Goal: Task Accomplishment & Management: Use online tool/utility

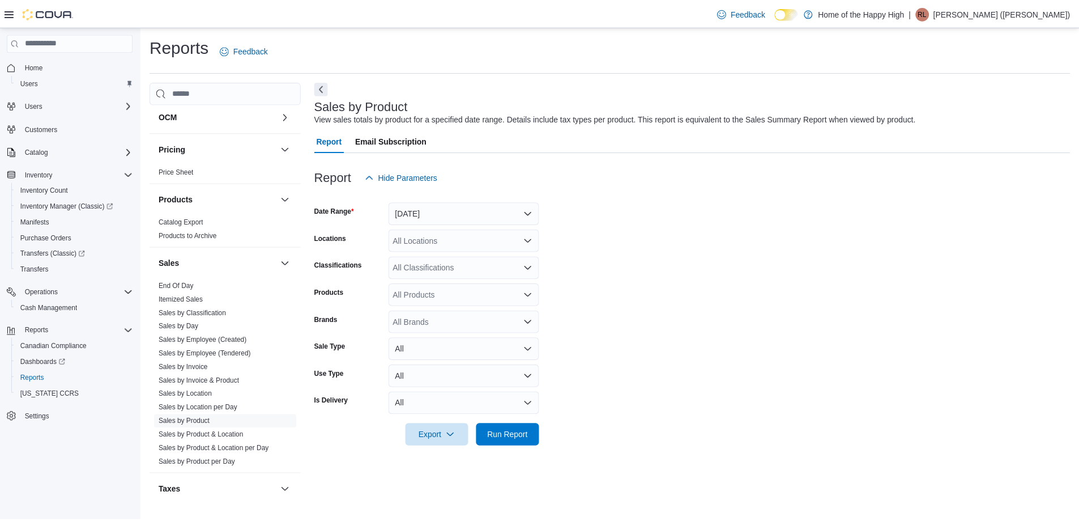
scroll to position [567, 0]
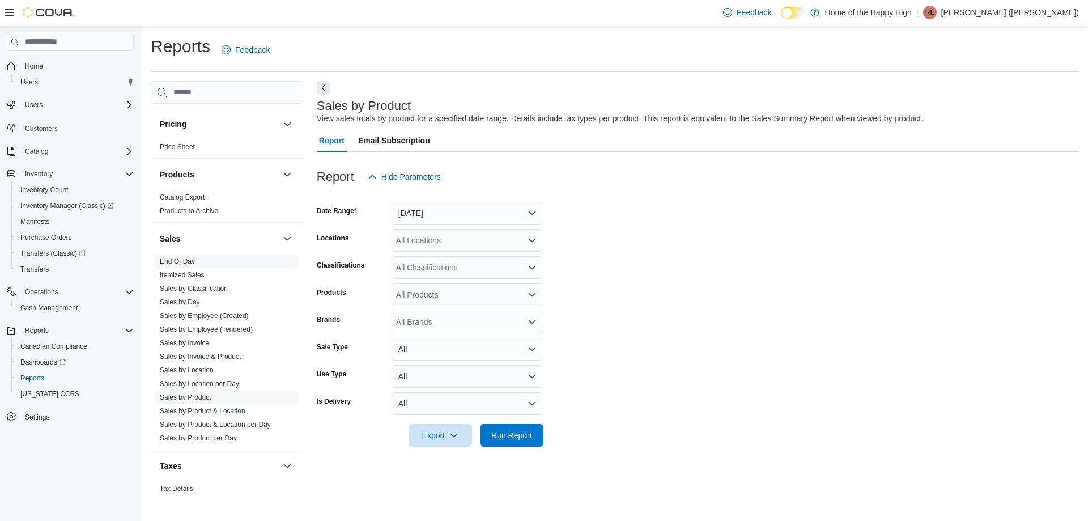
click at [174, 257] on span "End Of Day" at bounding box center [177, 261] width 35 height 9
click at [231, 331] on link "Sales by Employee (Tendered)" at bounding box center [206, 329] width 93 height 8
click at [470, 218] on button "Yesterday" at bounding box center [467, 213] width 152 height 23
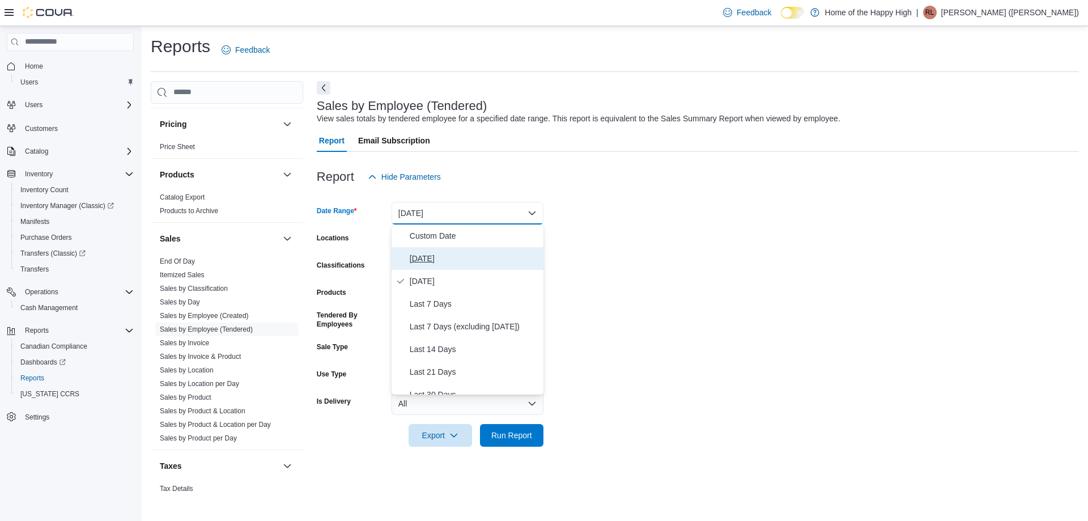
click at [416, 254] on span "Today" at bounding box center [474, 259] width 129 height 14
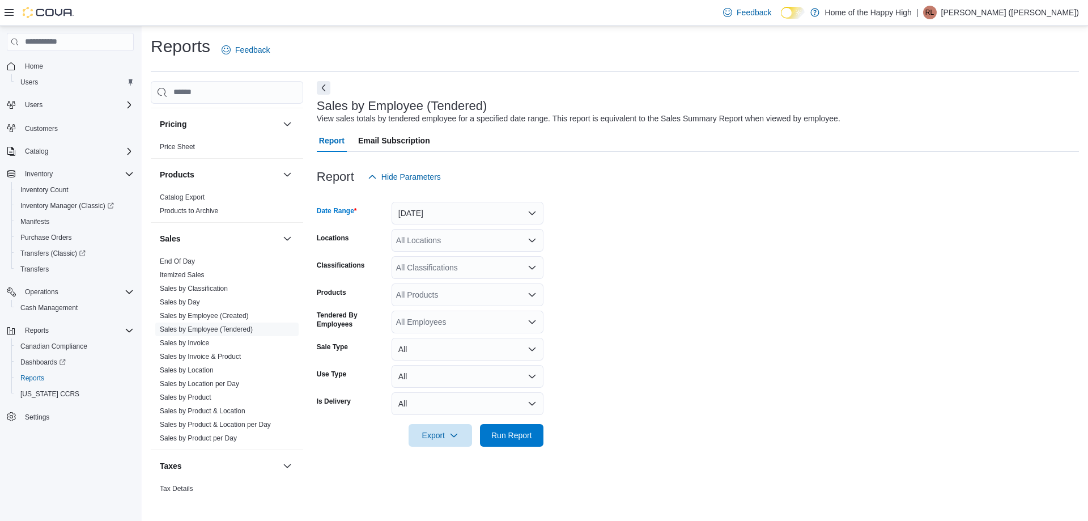
click at [416, 240] on div "All Locations" at bounding box center [467, 240] width 152 height 23
type input "****"
click at [437, 257] on span "Choose from the following options" at bounding box center [433, 259] width 12 height 11
click at [696, 257] on form "Date Range Today Locations Estevan - Estevan Plaza - Fire & Flower Classificati…" at bounding box center [698, 317] width 762 height 258
click at [496, 435] on span "Run Report" at bounding box center [511, 434] width 41 height 11
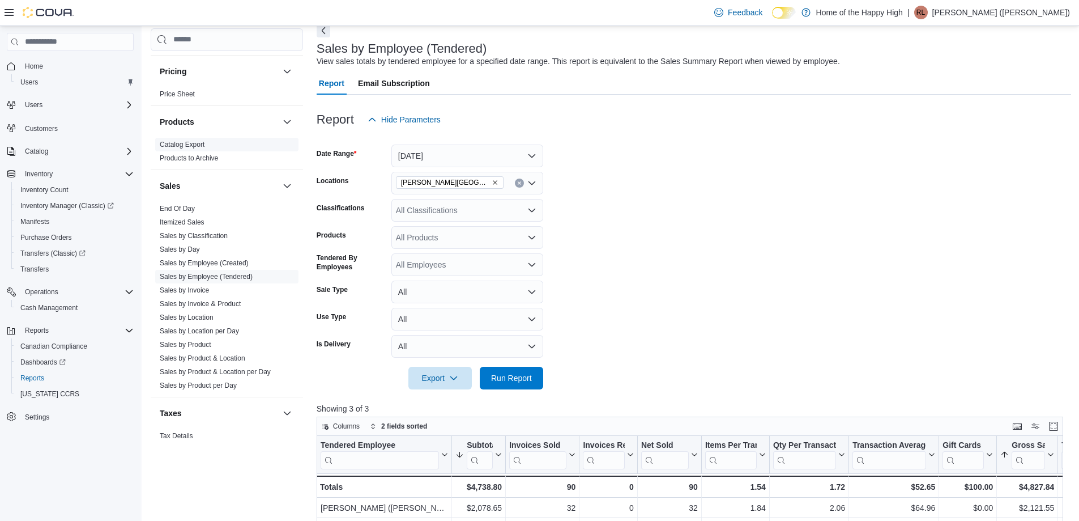
scroll to position [57, 0]
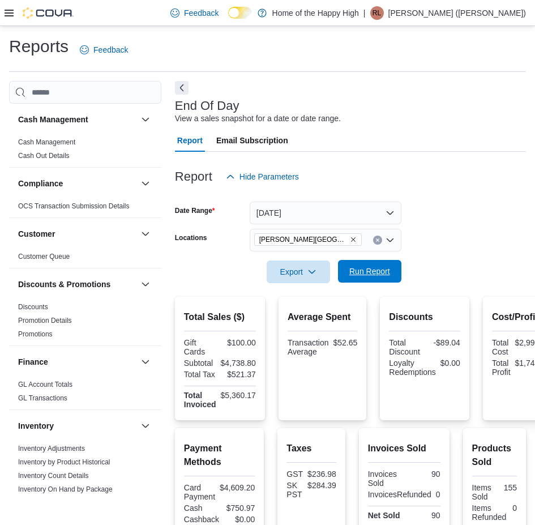
scroll to position [453, 0]
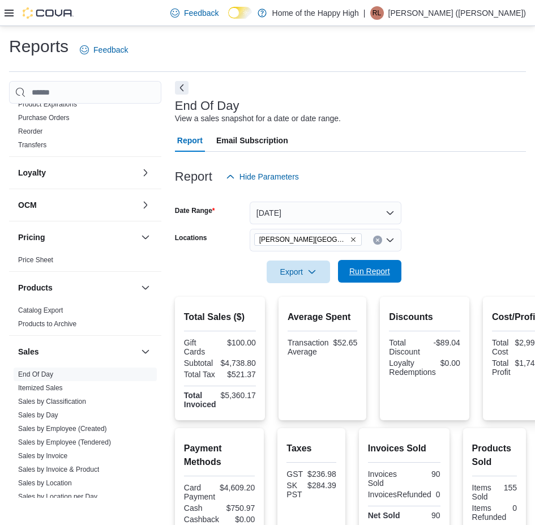
click at [365, 271] on span "Run Report" at bounding box center [370, 271] width 41 height 11
click at [291, 276] on span "Export" at bounding box center [299, 271] width 50 height 23
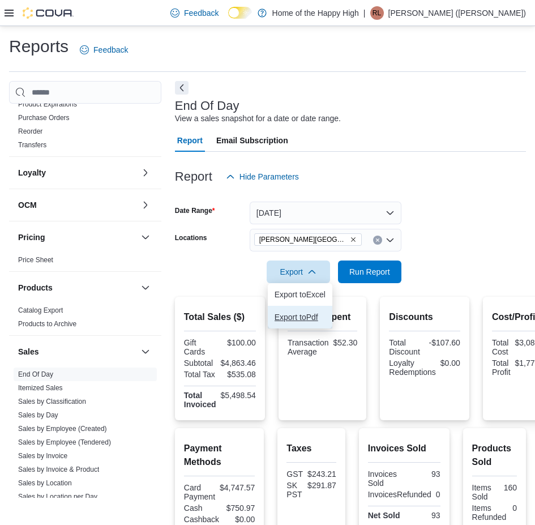
click at [299, 315] on span "Export to Pdf" at bounding box center [300, 317] width 51 height 9
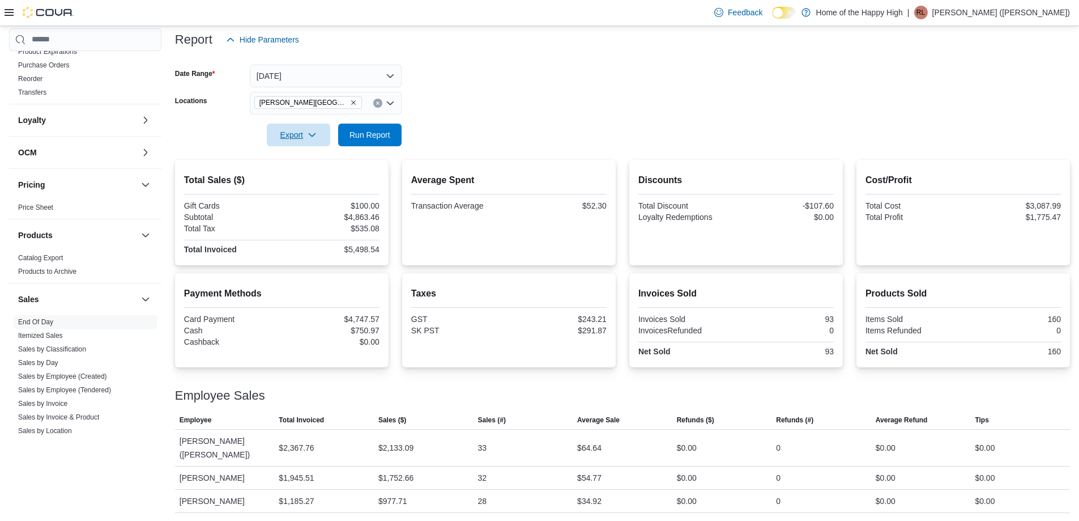
scroll to position [138, 0]
click at [535, 9] on p "[PERSON_NAME] ([PERSON_NAME])" at bounding box center [1001, 13] width 138 height 14
click at [535, 108] on button "Sign Out" at bounding box center [1013, 110] width 104 height 18
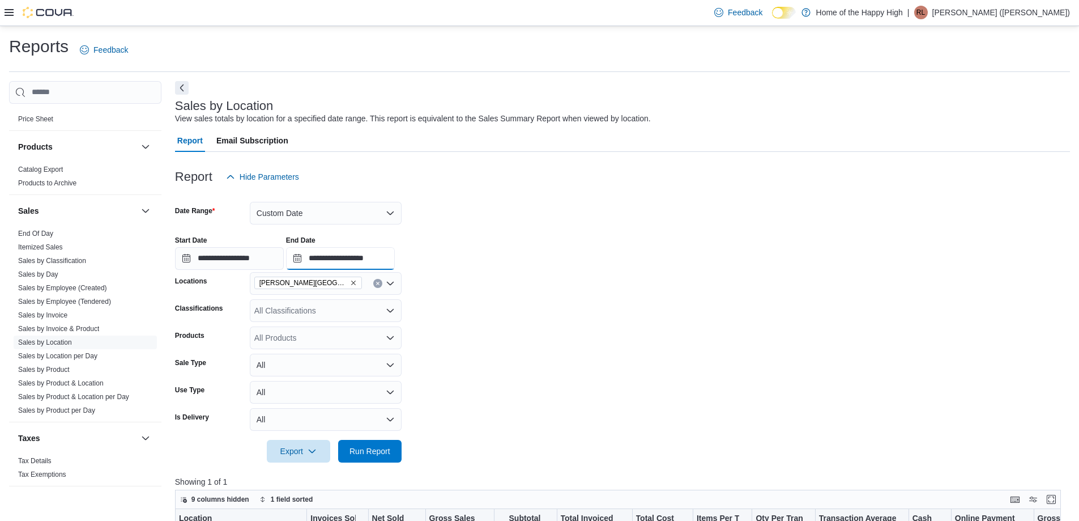
click at [305, 263] on input "**********" at bounding box center [340, 258] width 109 height 23
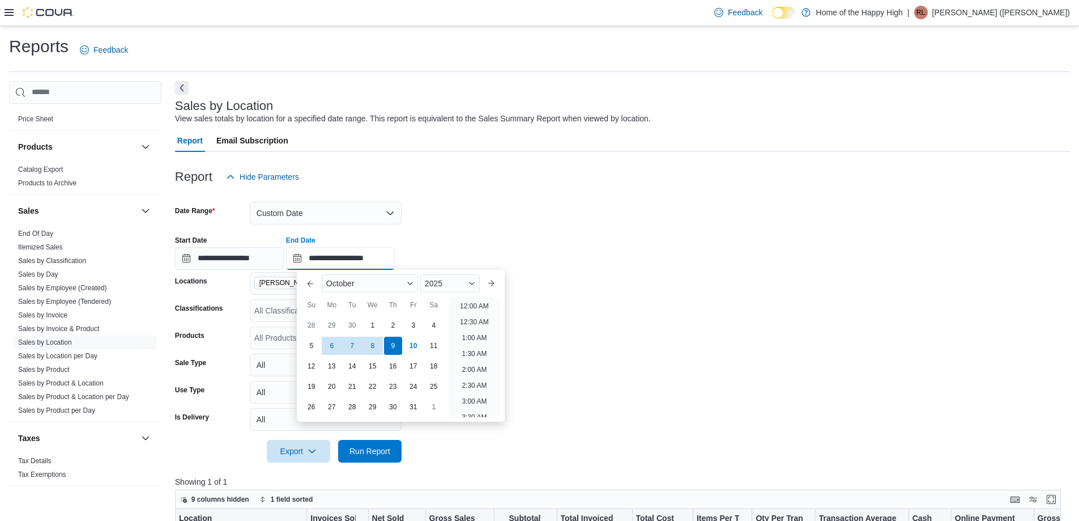
scroll to position [644, 0]
click at [414, 340] on div "10" at bounding box center [413, 345] width 20 height 20
type input "**********"
click at [555, 364] on form "**********" at bounding box center [622, 325] width 895 height 274
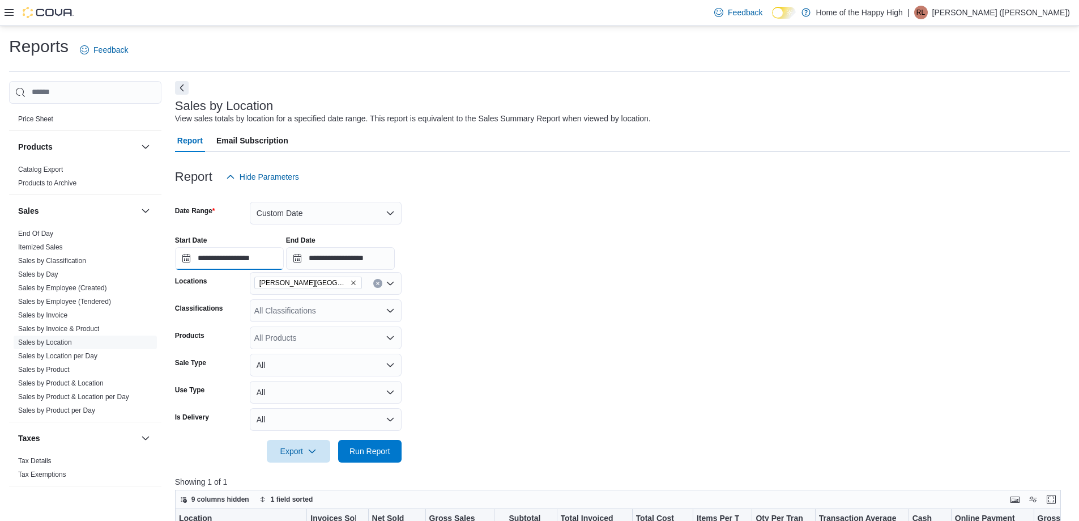
click at [255, 258] on input "**********" at bounding box center [229, 258] width 109 height 23
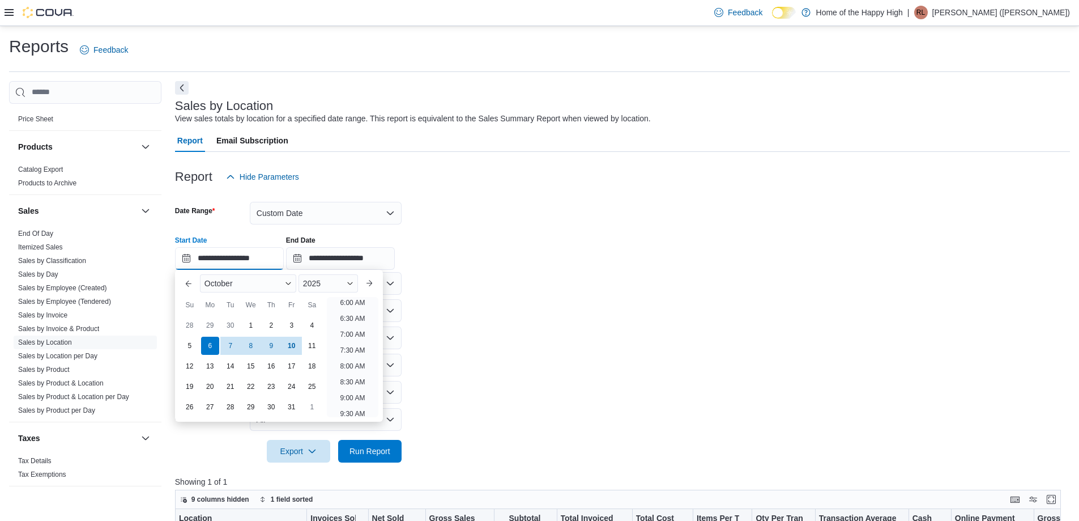
scroll to position [0, 0]
click at [359, 308] on li "12:00 AM" at bounding box center [353, 306] width 38 height 14
type input "**********"
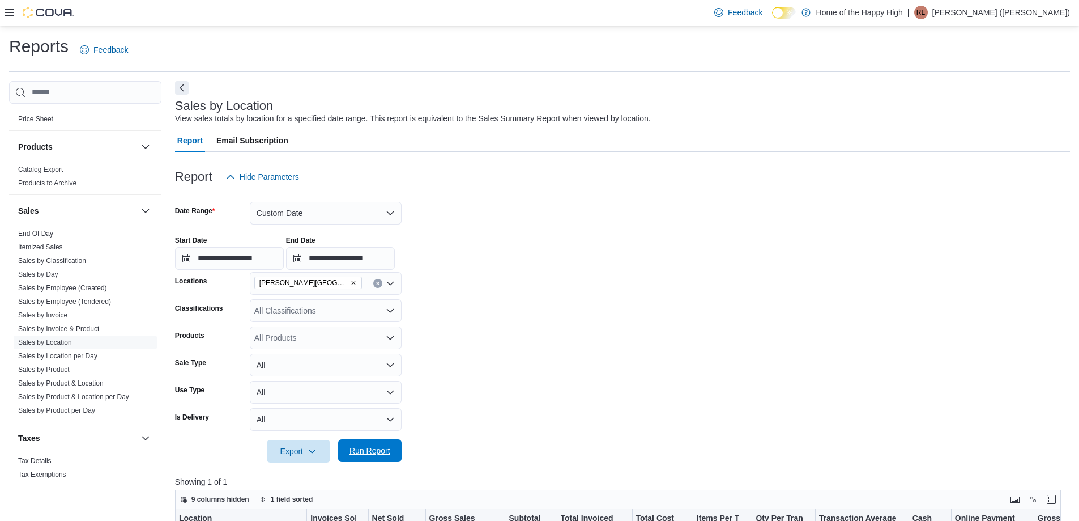
click at [370, 454] on span "Run Report" at bounding box center [370, 450] width 41 height 11
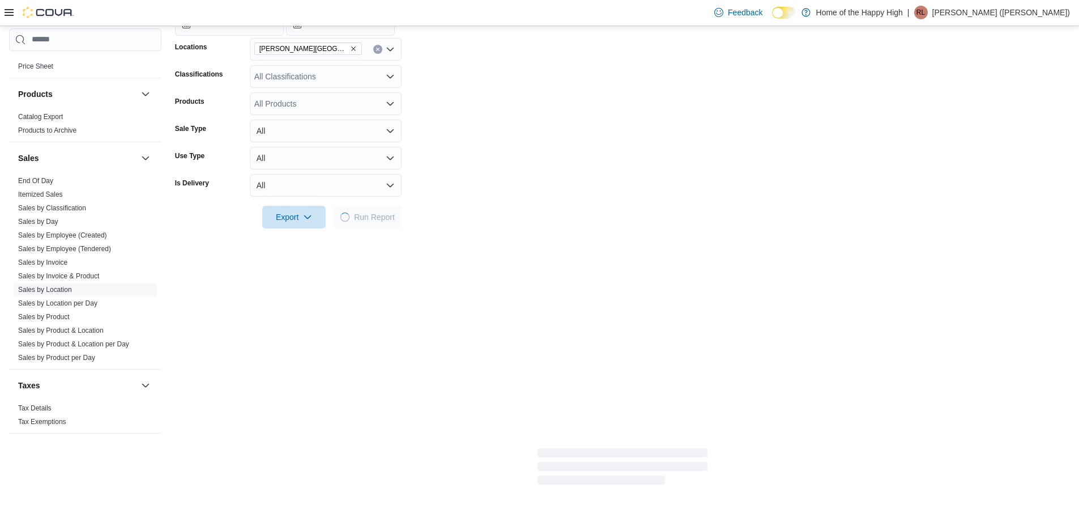
scroll to position [283, 0]
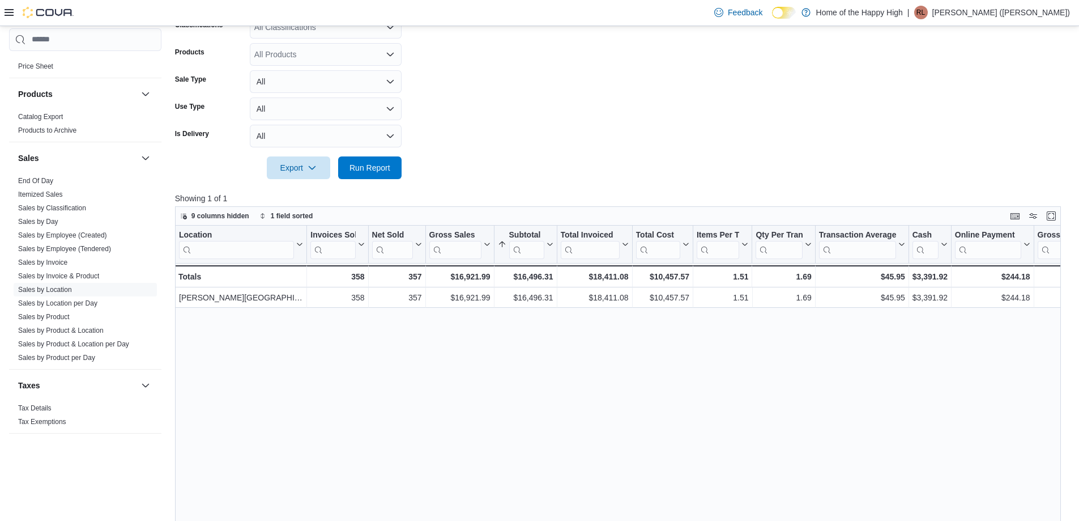
click at [1029, 14] on p "[PERSON_NAME] ([PERSON_NAME])" at bounding box center [1001, 13] width 138 height 14
click at [1020, 109] on button "Sign Out" at bounding box center [1013, 110] width 104 height 18
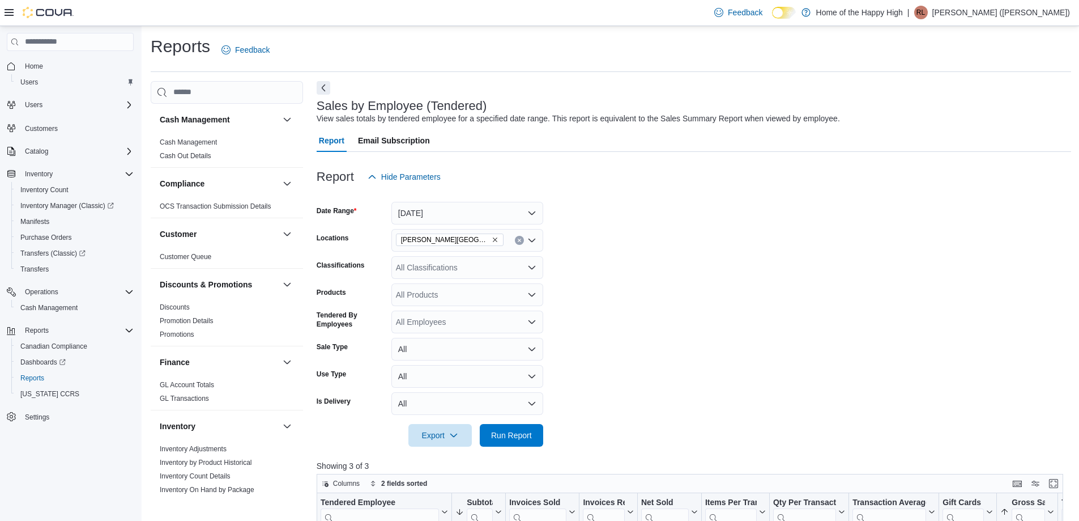
scroll to position [57, 0]
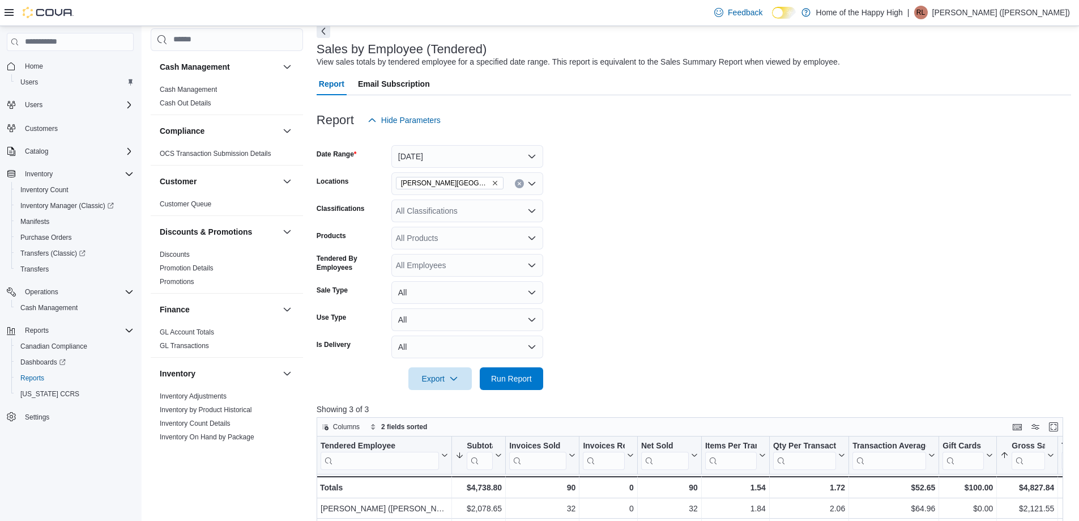
click at [987, 12] on p "[PERSON_NAME] ([PERSON_NAME])" at bounding box center [1001, 13] width 138 height 14
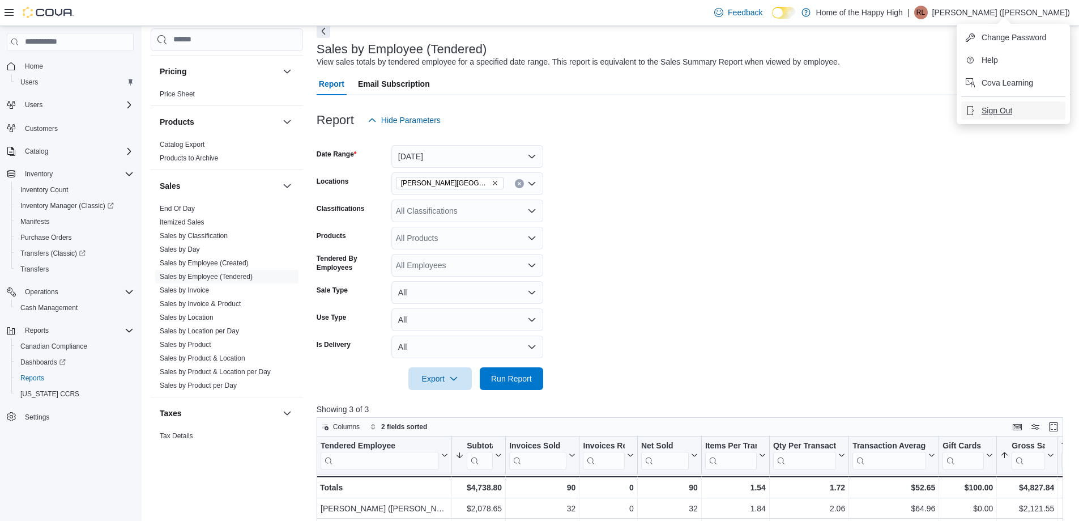
click at [979, 112] on button "Sign Out" at bounding box center [1013, 110] width 104 height 18
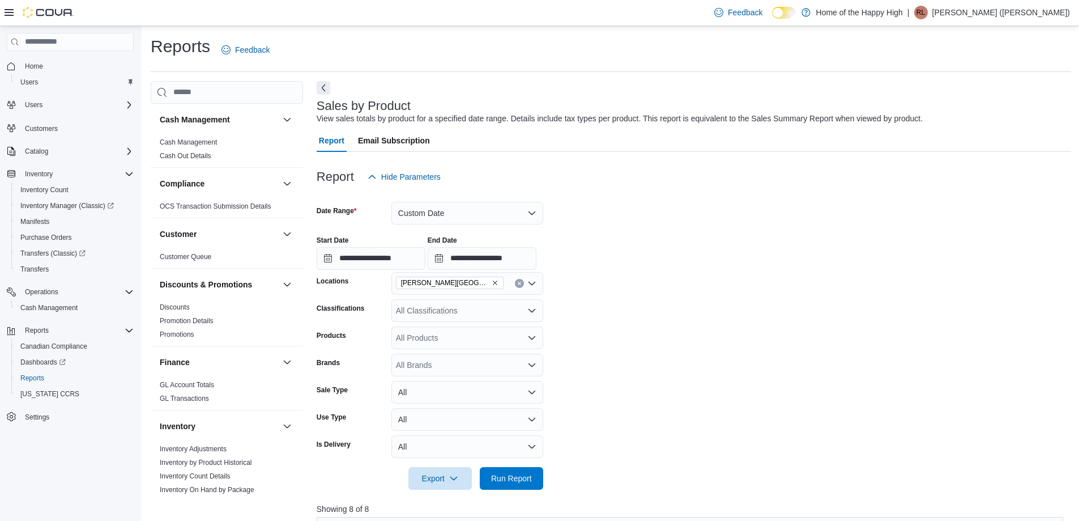
scroll to position [397, 0]
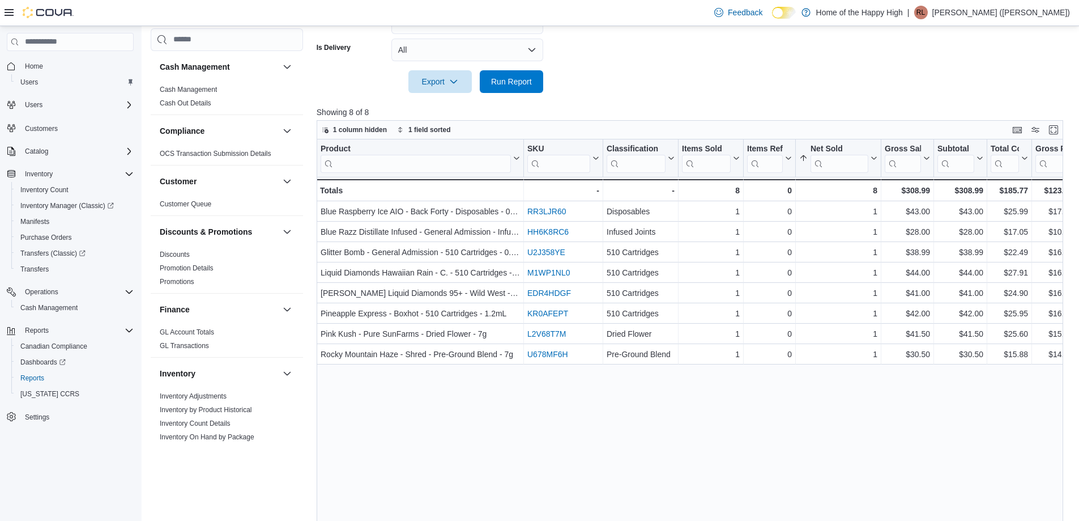
click at [995, 12] on p "[PERSON_NAME] ([PERSON_NAME])" at bounding box center [1001, 13] width 138 height 14
click at [976, 110] on button "Sign Out" at bounding box center [1013, 110] width 104 height 18
